Goal: Task Accomplishment & Management: Use online tool/utility

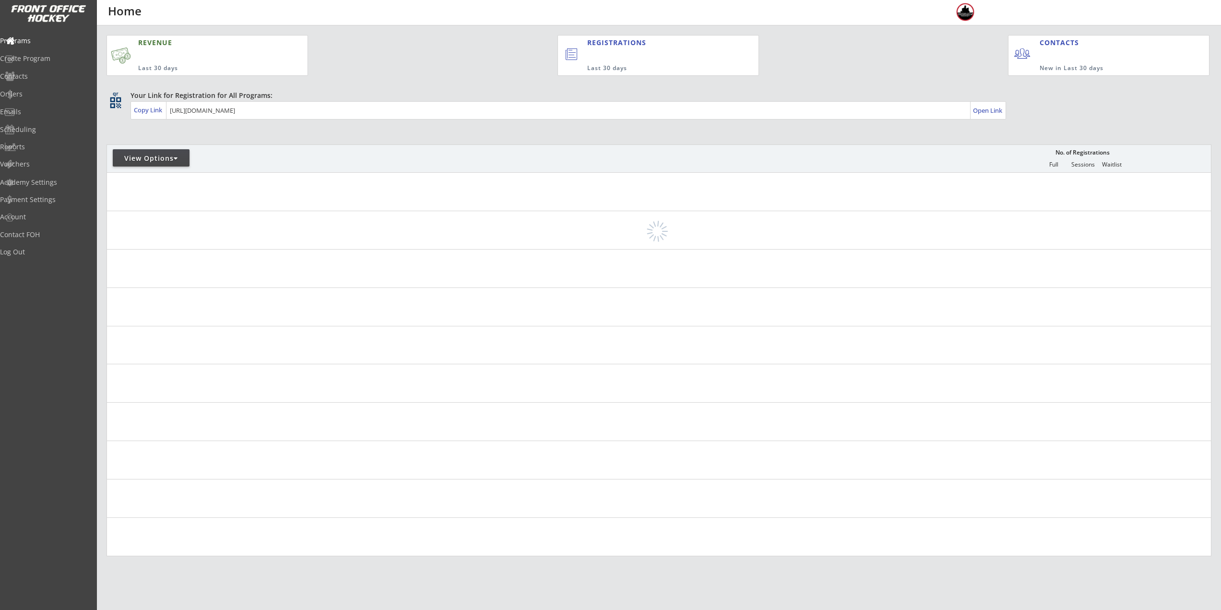
click at [147, 152] on div "View Options" at bounding box center [151, 157] width 77 height 17
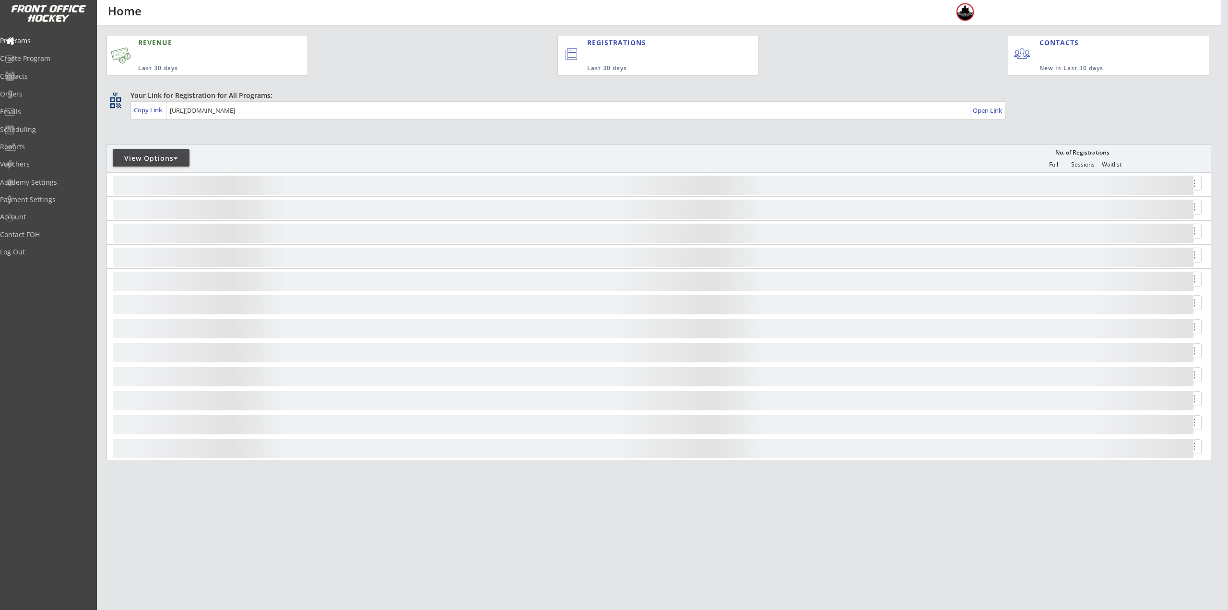
select select ""Upcoming Programs""
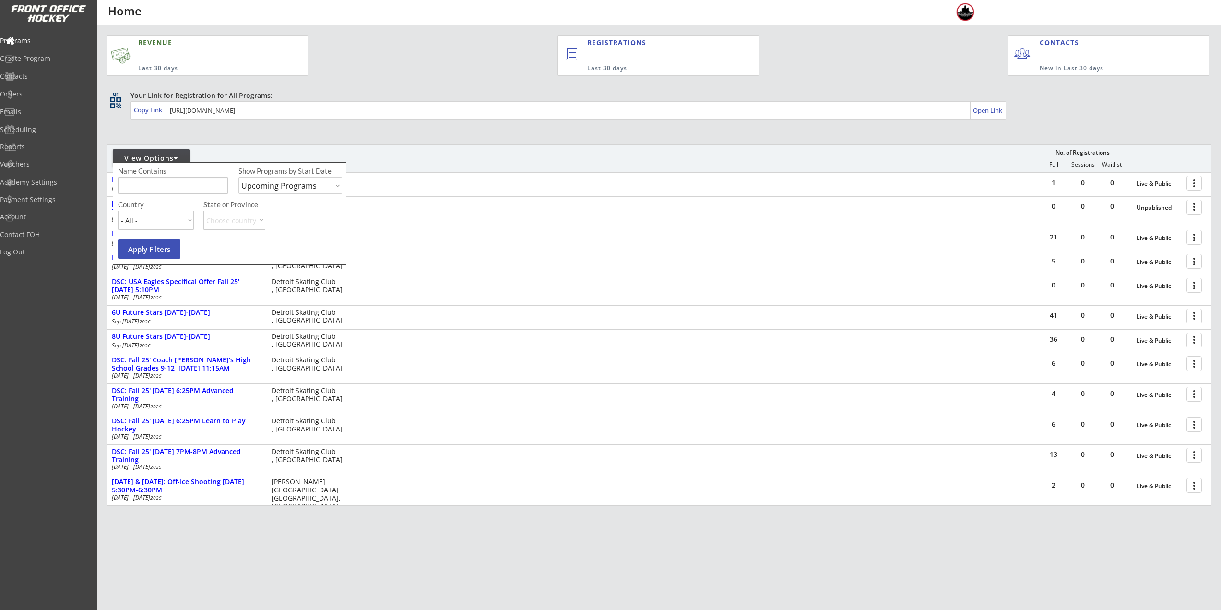
click at [157, 188] on input "input" at bounding box center [173, 185] width 110 height 17
type input "private"
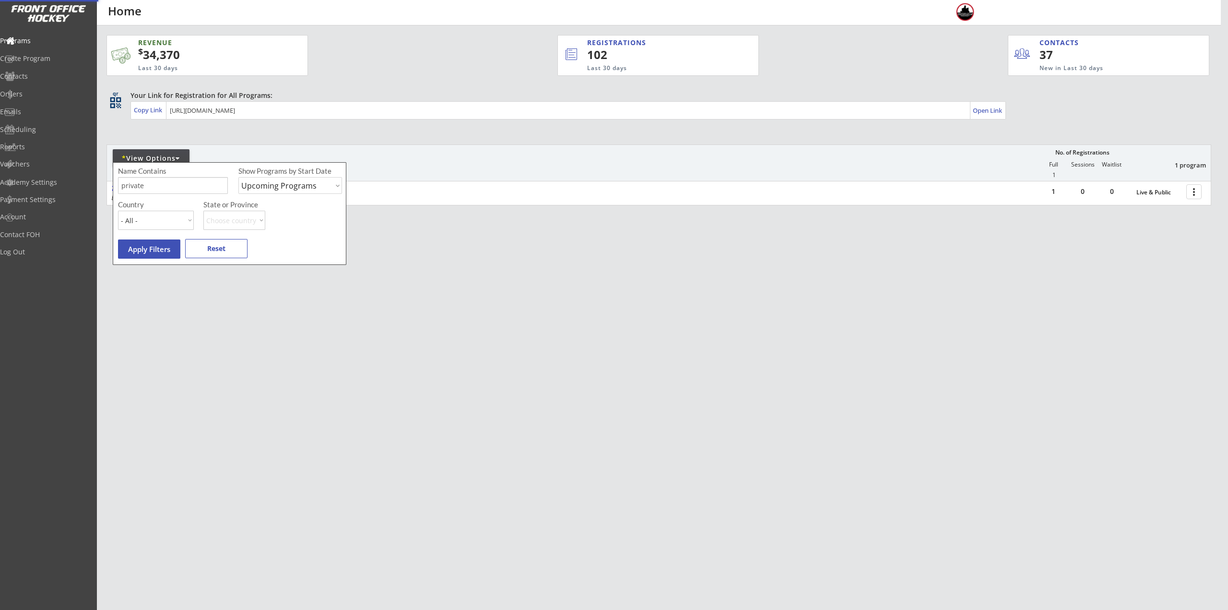
click at [674, 155] on div "* View Options No. of Registrations Full Sessions Waitlist 1 program 1" at bounding box center [659, 162] width 1105 height 36
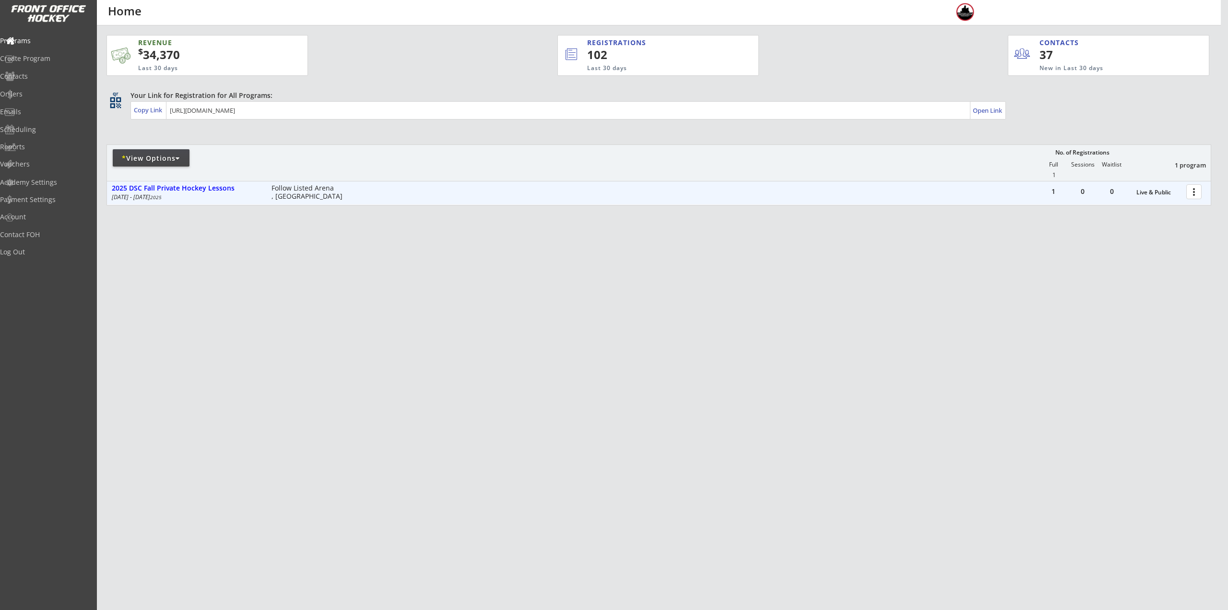
click at [1198, 193] on div at bounding box center [1196, 191] width 17 height 17
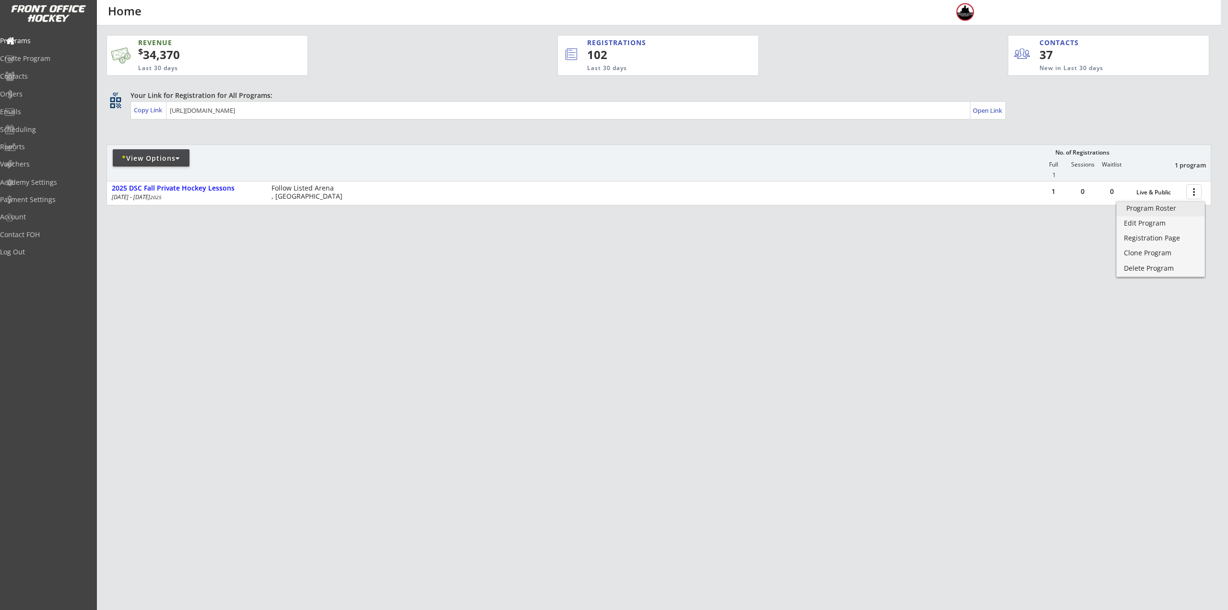
click at [1188, 209] on div "Program Roster" at bounding box center [1161, 208] width 69 height 7
